Goal: Information Seeking & Learning: Understand process/instructions

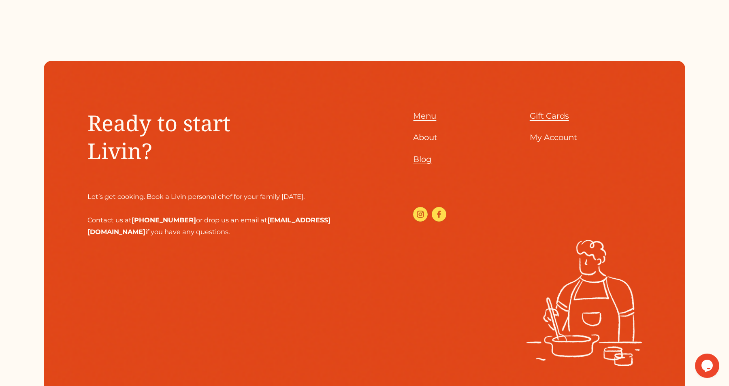
scroll to position [1075, 0]
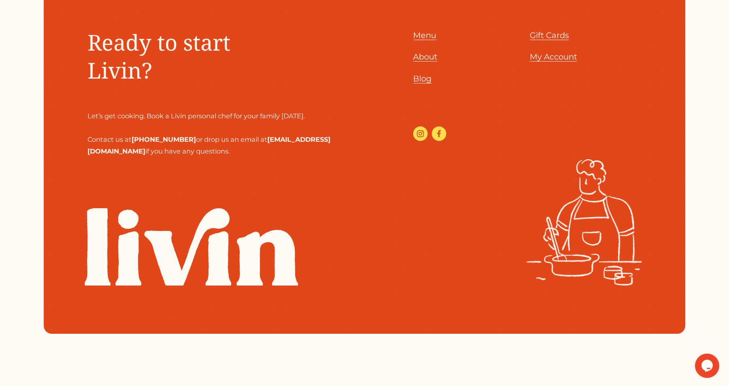
click at [428, 53] on span "About" at bounding box center [425, 57] width 24 height 10
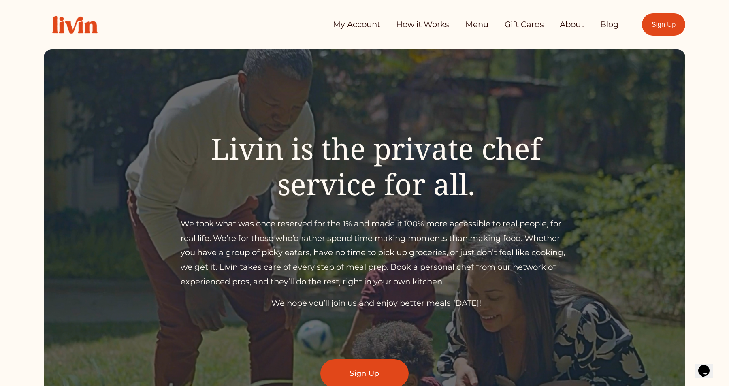
click at [416, 24] on link "How it Works" at bounding box center [422, 25] width 53 height 16
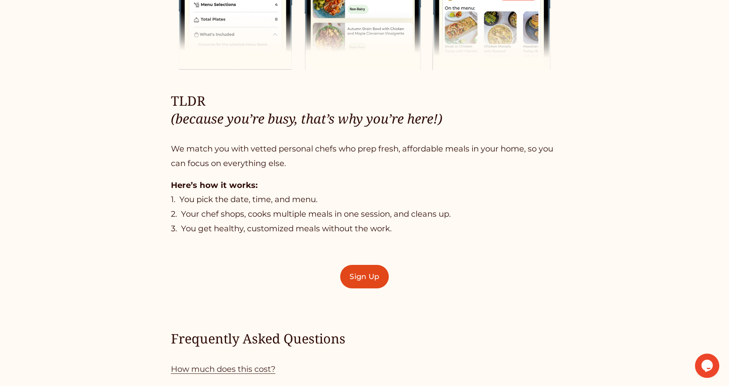
scroll to position [524, 0]
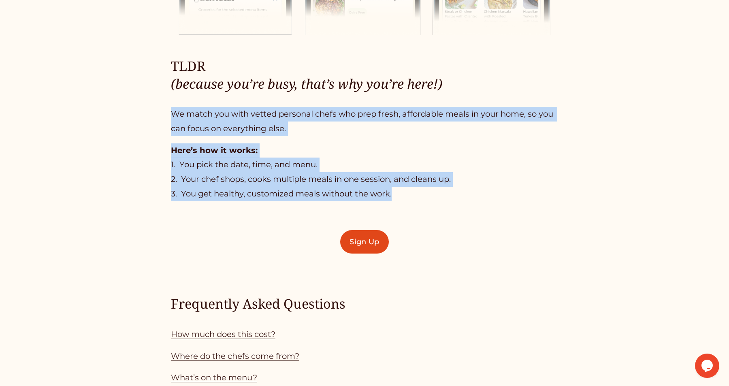
drag, startPoint x: 383, startPoint y: 192, endPoint x: 168, endPoint y: 119, distance: 226.8
click at [168, 119] on div "TLDR (because you’re busy, that’s why you’re here!) We match you with vetted pe…" at bounding box center [364, 241] width 729 height 777
copy div "We match you with vetted personal chefs who prep fresh, affordable meals in you…"
